Goal: Communication & Community: Answer question/provide support

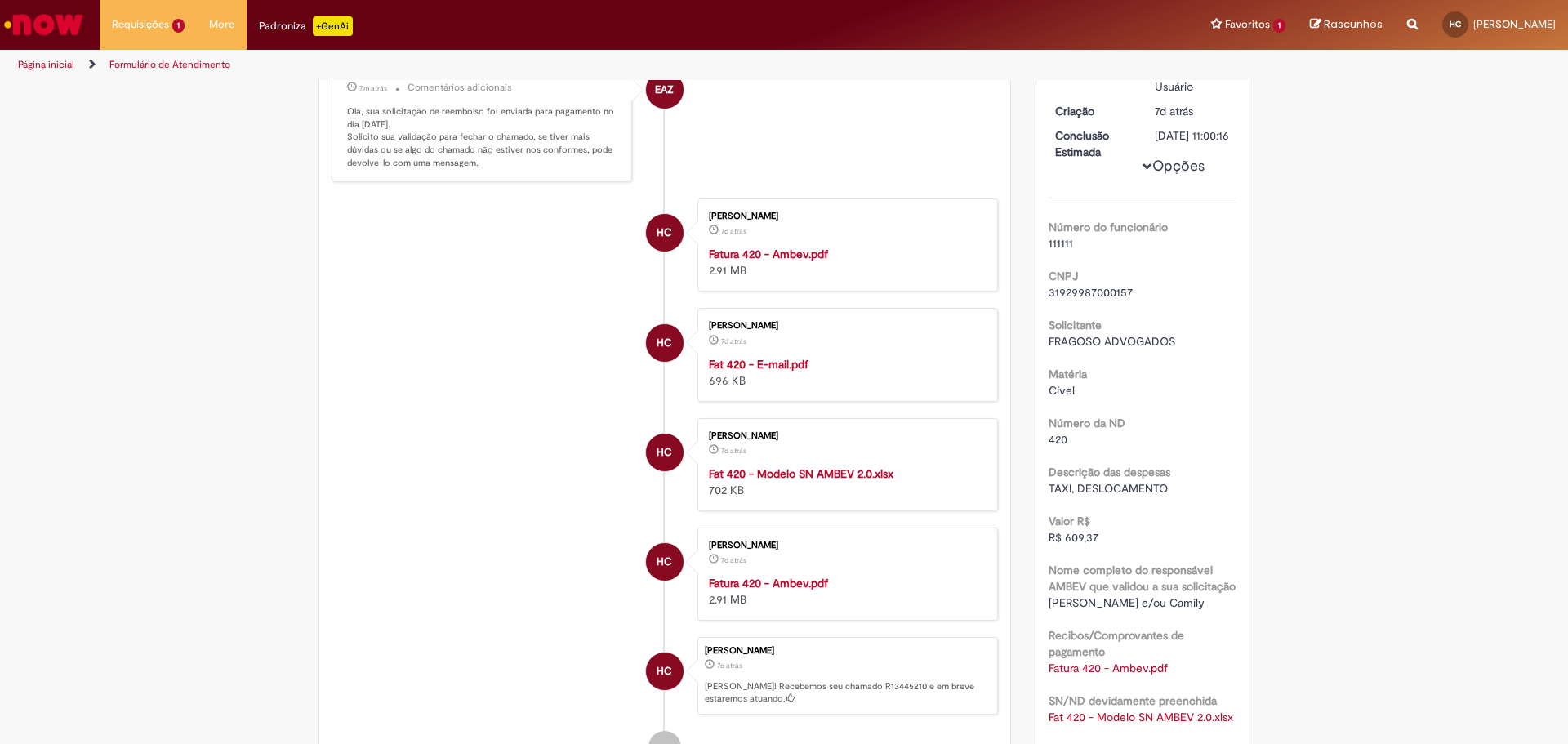
scroll to position [81, 0]
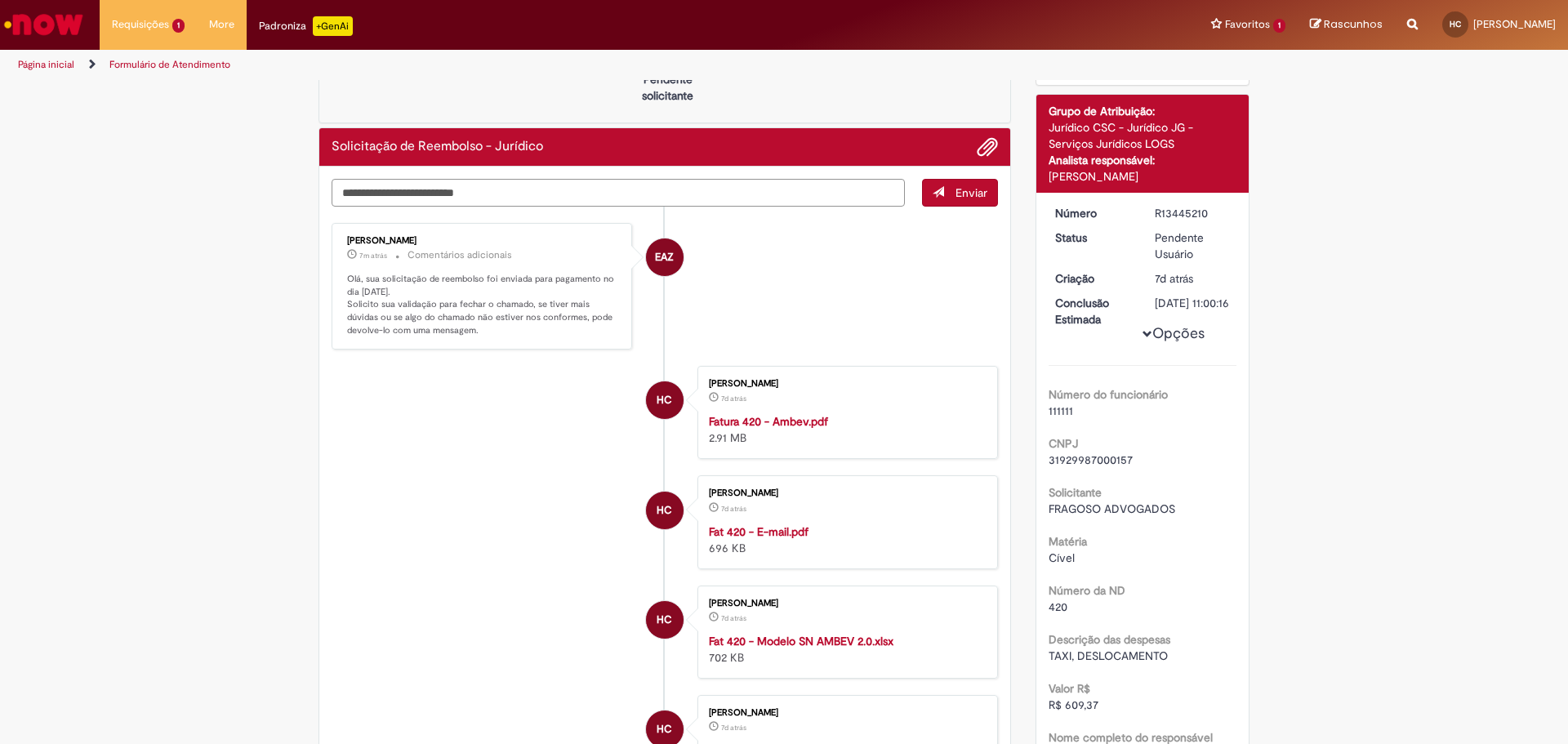
click at [431, 200] on textarea "Digite sua mensagem aqui..." at bounding box center [618, 192] width 573 height 28
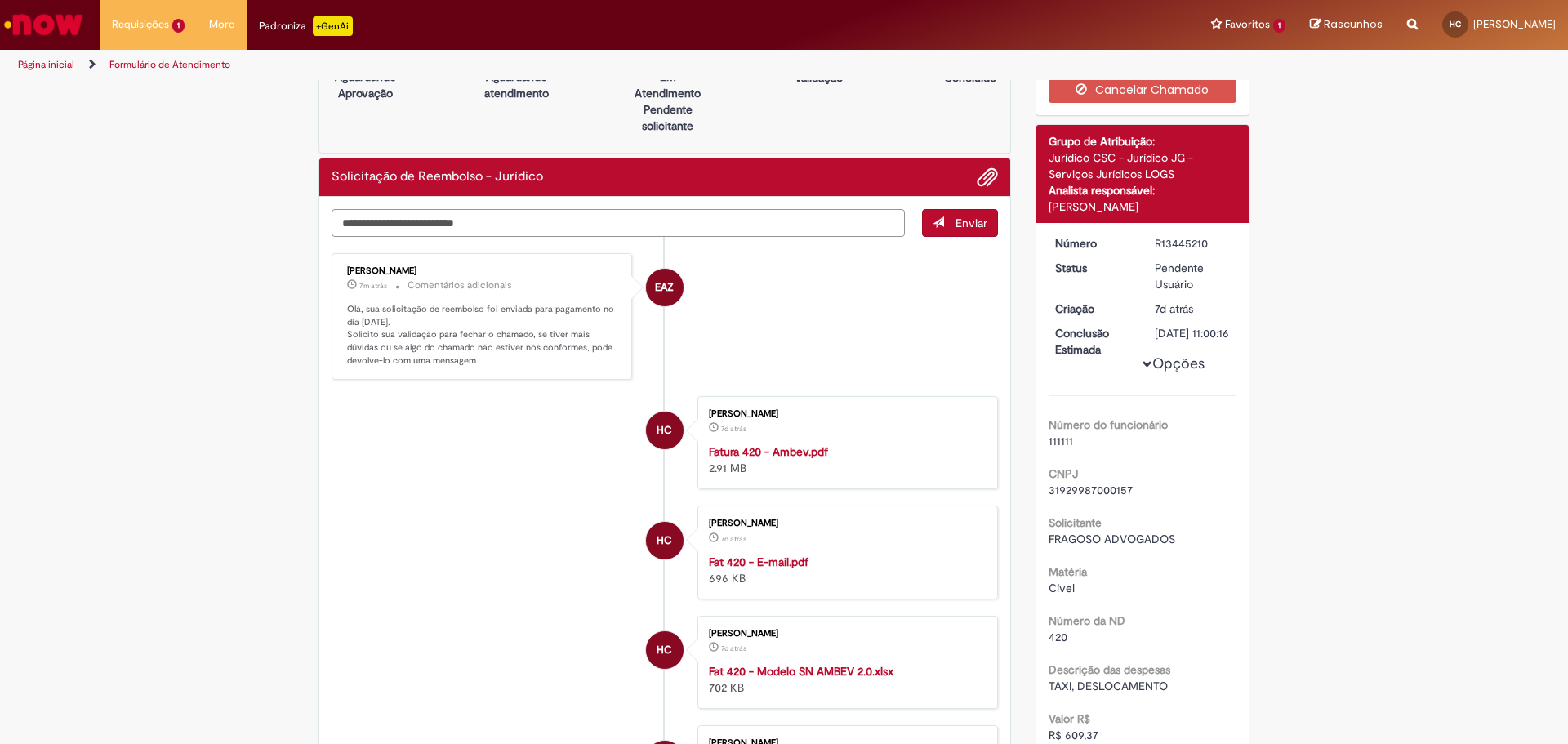
scroll to position [0, 0]
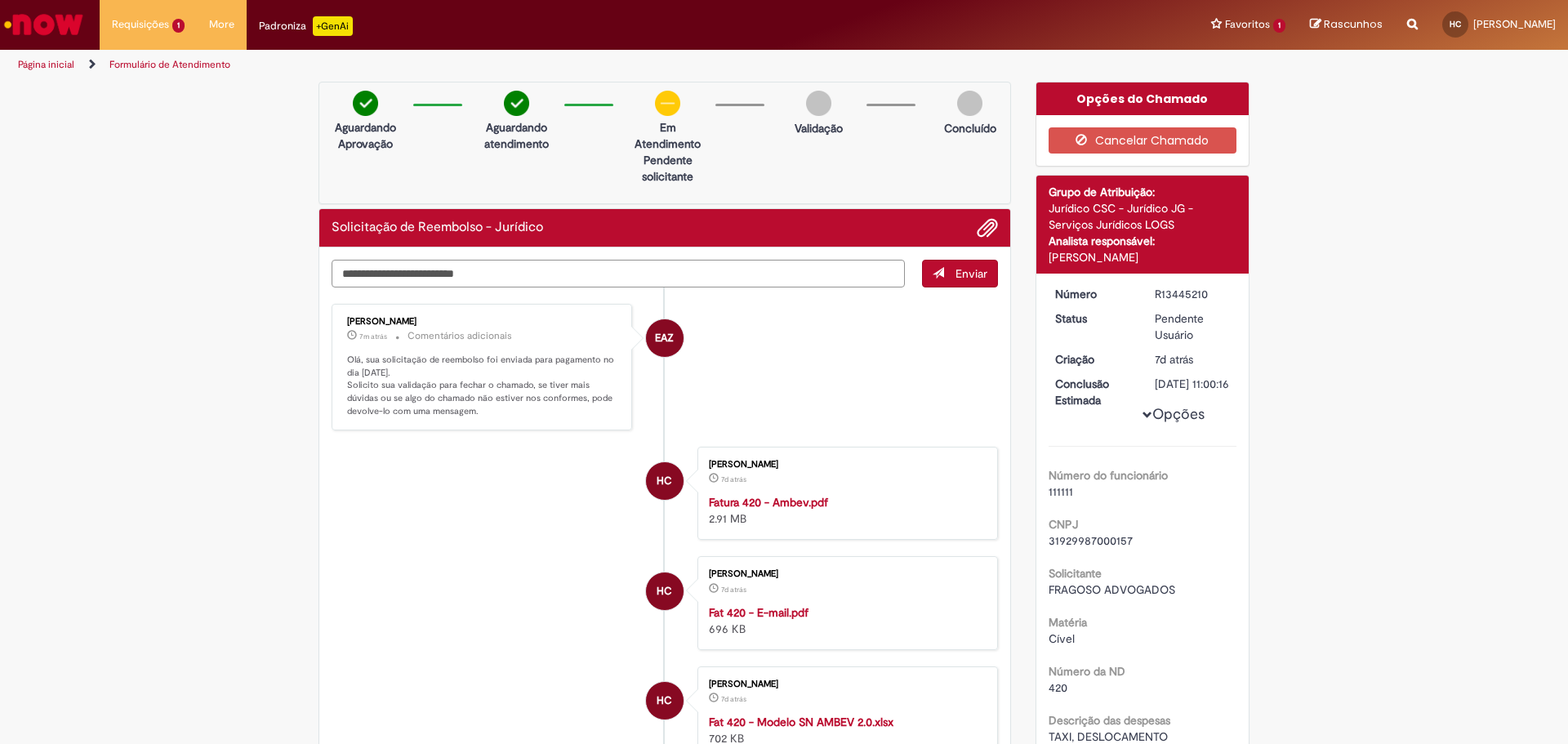
click at [606, 275] on textarea "Digite sua mensagem aqui..." at bounding box center [618, 274] width 573 height 28
type textarea "*********"
click at [942, 271] on button "Enviar" at bounding box center [960, 274] width 76 height 28
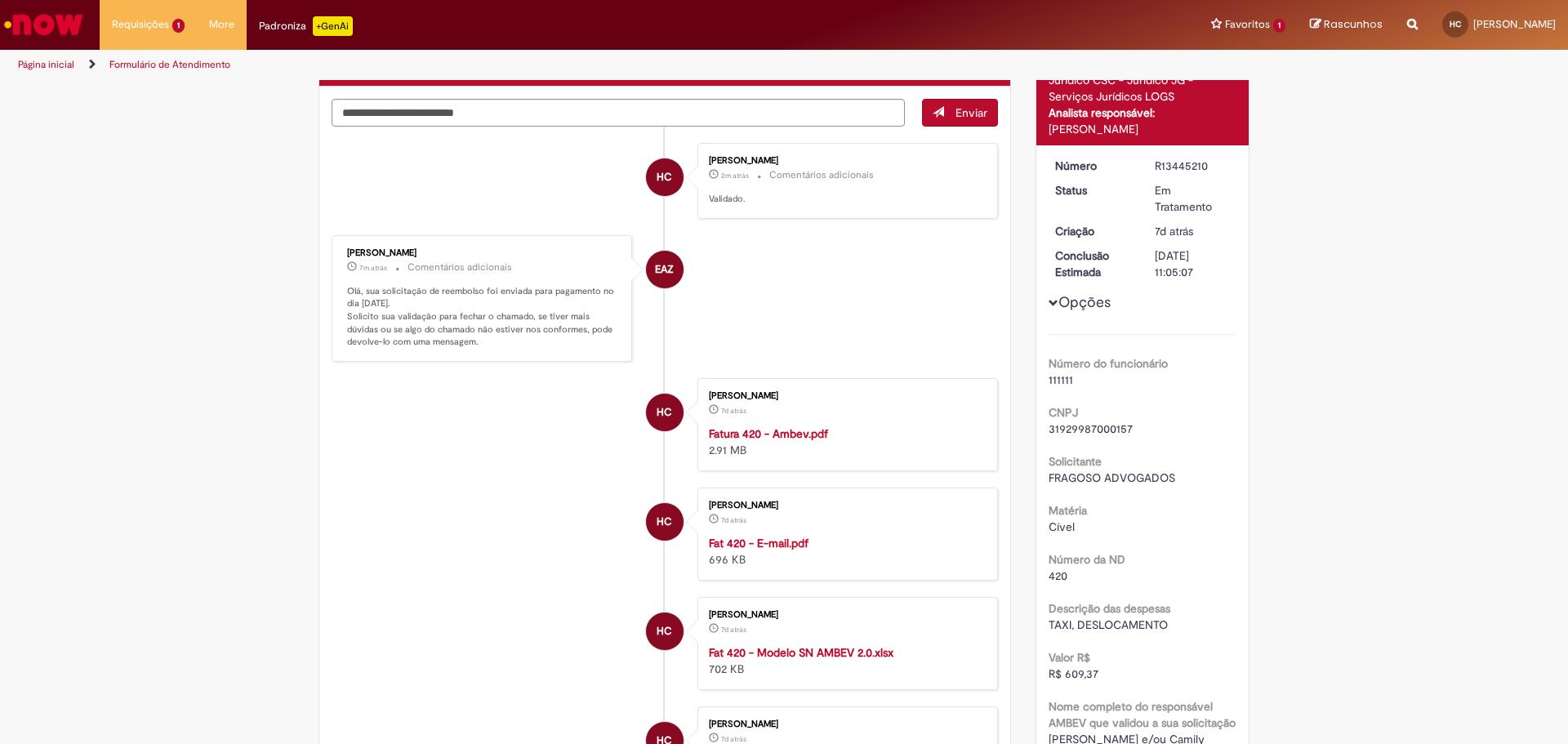
scroll to position [81, 0]
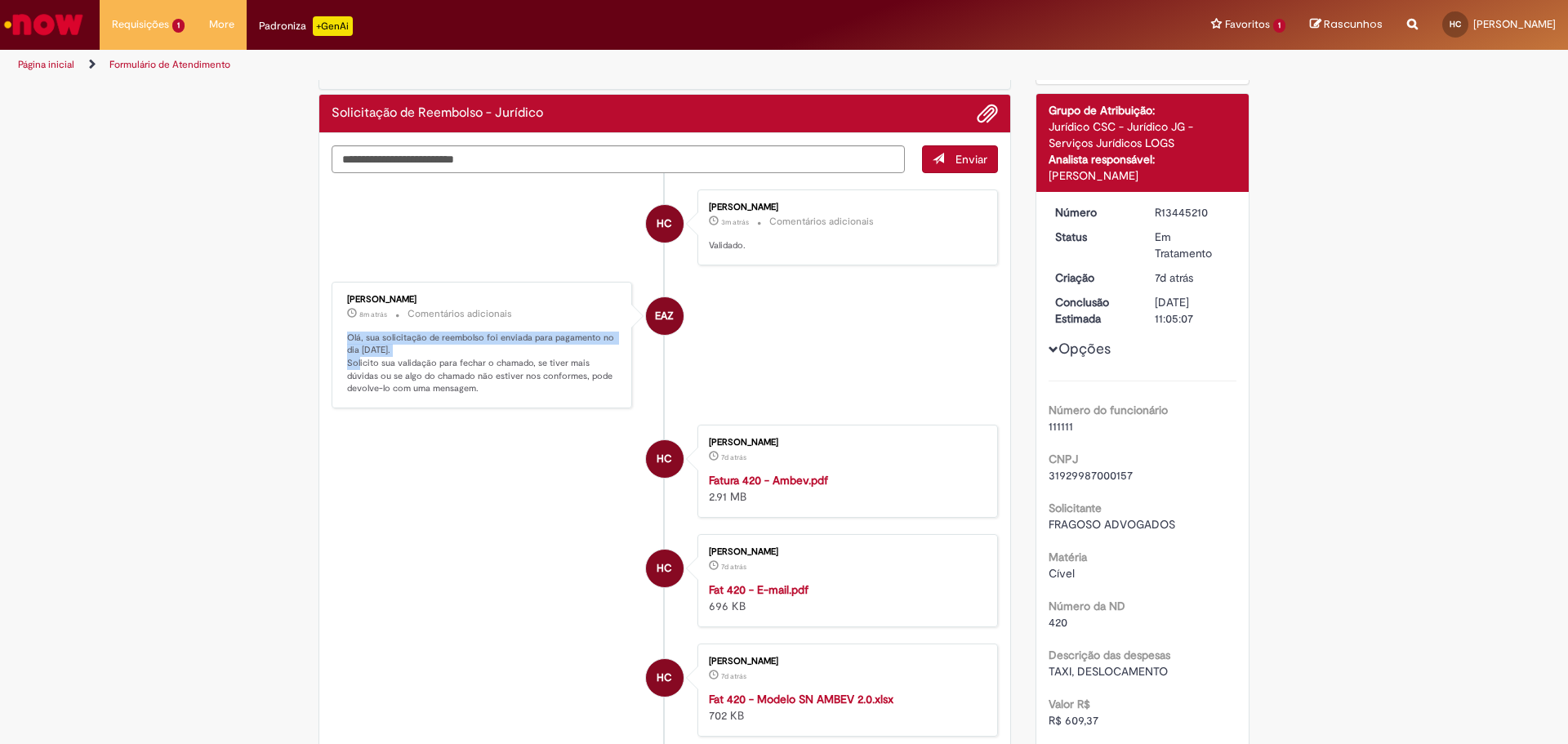
drag, startPoint x: 340, startPoint y: 336, endPoint x: 406, endPoint y: 351, distance: 67.7
click at [406, 351] on p "Olá, sua solicitação de reembolso foi enviada para pagamento no dia [DATE]. Sol…" at bounding box center [483, 364] width 272 height 65
copy p "Olá, sua solicitação de reembolso foi enviada para pagamento no dia [DATE]."
click at [1048, 349] on span "Opções para R13445210" at bounding box center [1053, 349] width 10 height 10
